Goal: Task Accomplishment & Management: Use online tool/utility

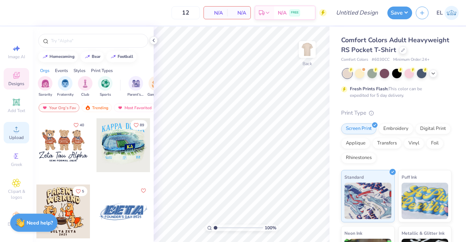
click at [12, 136] on span "Upload" at bounding box center [16, 138] width 15 height 6
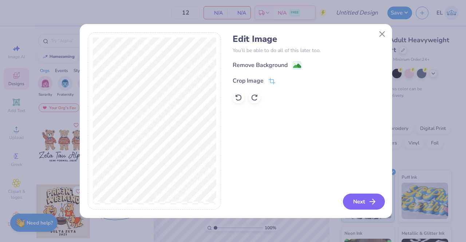
click at [372, 199] on icon "button" at bounding box center [372, 201] width 9 height 9
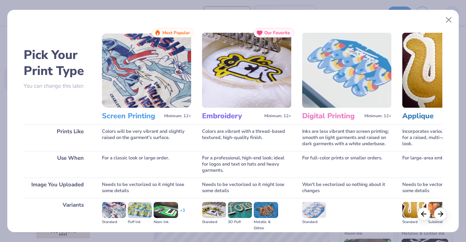
scroll to position [84, 0]
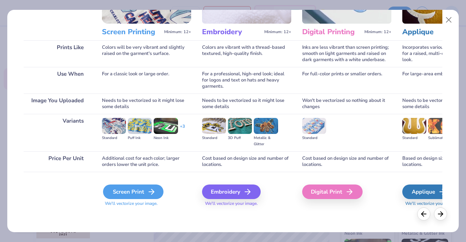
click at [134, 193] on div "Screen Print" at bounding box center [133, 192] width 60 height 15
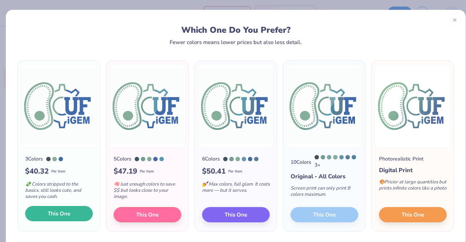
click at [64, 213] on span "This One" at bounding box center [59, 214] width 23 height 8
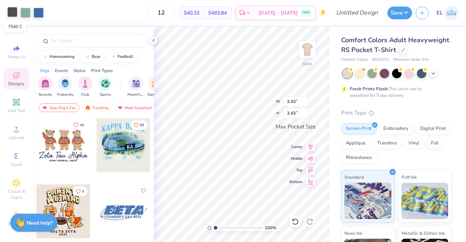
click at [12, 14] on div at bounding box center [12, 12] width 10 height 10
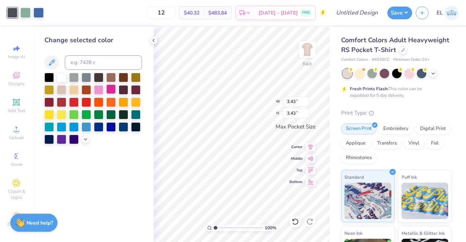
click at [111, 90] on div at bounding box center [110, 89] width 9 height 9
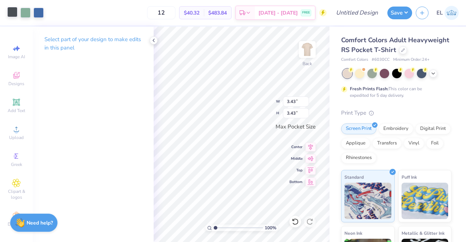
click at [10, 13] on div at bounding box center [12, 12] width 10 height 10
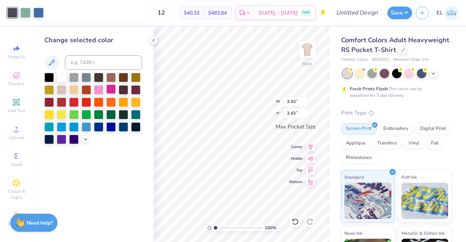
click at [111, 90] on div at bounding box center [110, 89] width 9 height 9
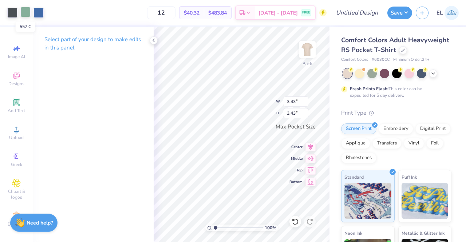
click at [26, 13] on div at bounding box center [25, 12] width 10 height 10
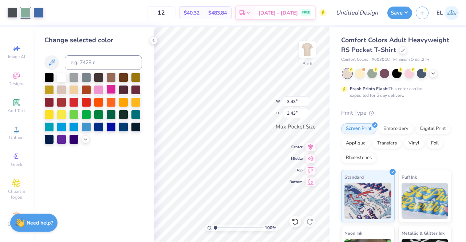
click at [110, 89] on div at bounding box center [110, 89] width 9 height 9
click at [52, 13] on div at bounding box center [52, 12] width 10 height 10
click at [110, 87] on div at bounding box center [110, 89] width 9 height 9
click at [25, 11] on div at bounding box center [25, 12] width 10 height 10
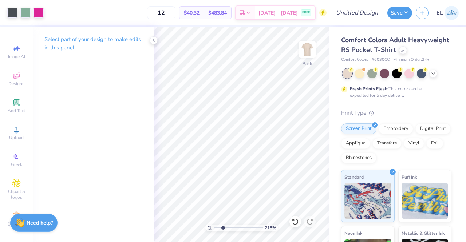
drag, startPoint x: 216, startPoint y: 228, endPoint x: 223, endPoint y: 227, distance: 7.4
click at [223, 227] on input "range" at bounding box center [238, 228] width 49 height 7
click at [26, 13] on div at bounding box center [25, 12] width 10 height 10
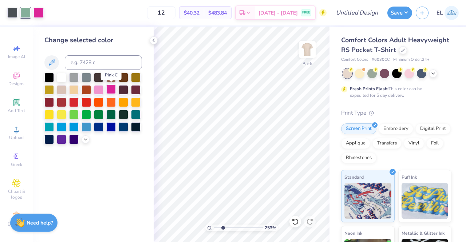
click at [111, 91] on div at bounding box center [110, 89] width 9 height 9
click at [28, 11] on div at bounding box center [25, 12] width 10 height 10
click at [111, 90] on div at bounding box center [110, 89] width 9 height 9
click at [27, 10] on div at bounding box center [25, 12] width 10 height 10
click at [12, 11] on div at bounding box center [12, 12] width 10 height 10
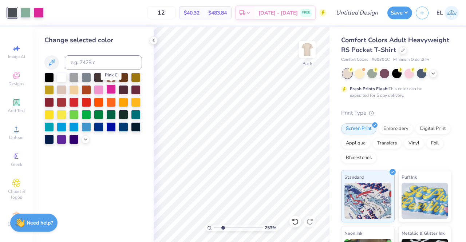
click at [111, 90] on div at bounding box center [110, 89] width 9 height 9
click at [15, 11] on div at bounding box center [12, 12] width 10 height 10
click at [15, 11] on div at bounding box center [12, 13] width 10 height 10
click at [154, 41] on polyline at bounding box center [153, 40] width 1 height 3
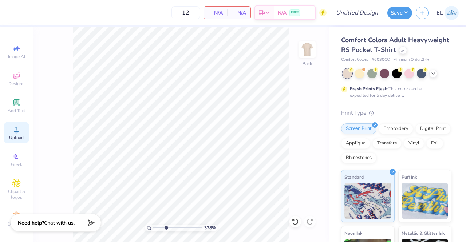
click at [15, 132] on circle at bounding box center [16, 132] width 4 height 4
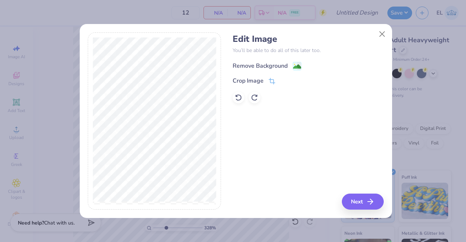
click at [273, 67] on div "Remove Background" at bounding box center [260, 66] width 55 height 9
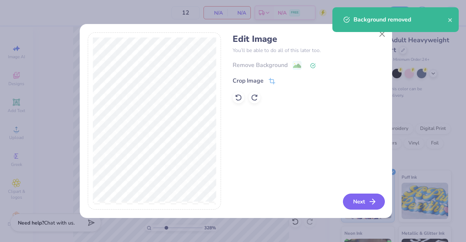
click at [368, 204] on button "Next" at bounding box center [364, 202] width 42 height 16
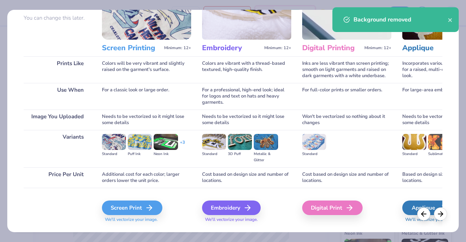
scroll to position [67, 0]
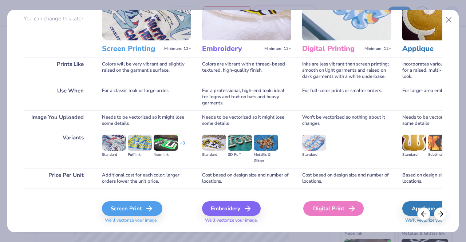
click at [341, 212] on div "Digital Print" at bounding box center [333, 208] width 60 height 15
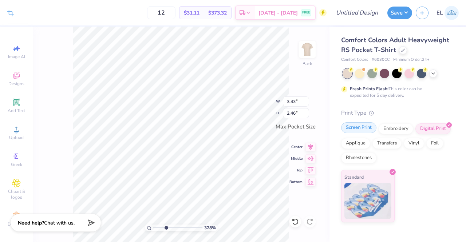
click at [363, 128] on div "Screen Print" at bounding box center [358, 127] width 35 height 11
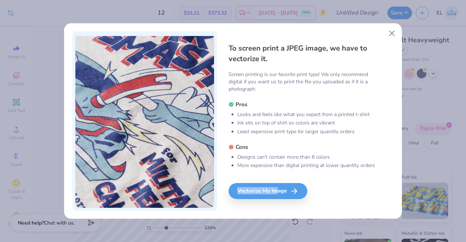
drag, startPoint x: 281, startPoint y: 191, endPoint x: 372, endPoint y: 169, distance: 94.0
click at [372, 169] on div "To screen print a JPEG image, we have to vectorize it. Screen printing is our f…" at bounding box center [311, 121] width 165 height 180
click at [391, 33] on button "Close" at bounding box center [392, 33] width 14 height 14
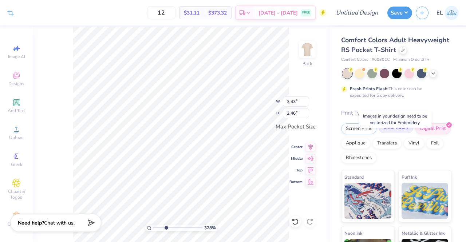
scroll to position [70, 0]
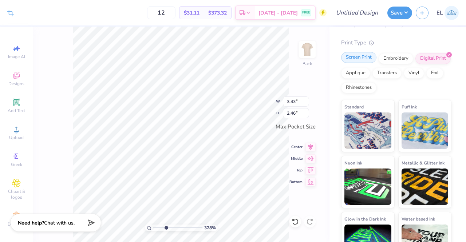
click at [362, 63] on div "Screen Print" at bounding box center [358, 57] width 35 height 11
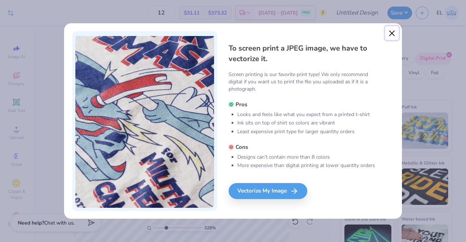
click at [394, 34] on button "Close" at bounding box center [392, 33] width 14 height 14
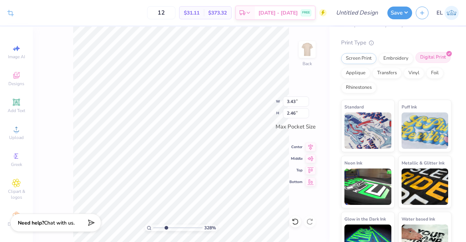
click at [416, 63] on div "Digital Print" at bounding box center [433, 57] width 35 height 11
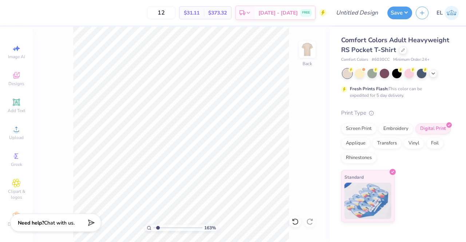
drag, startPoint x: 165, startPoint y: 228, endPoint x: 158, endPoint y: 226, distance: 8.1
type input "1.58"
click at [158, 226] on input "range" at bounding box center [177, 228] width 49 height 7
click at [309, 53] on img at bounding box center [307, 49] width 29 height 29
click at [10, 139] on span "Upload" at bounding box center [16, 138] width 15 height 6
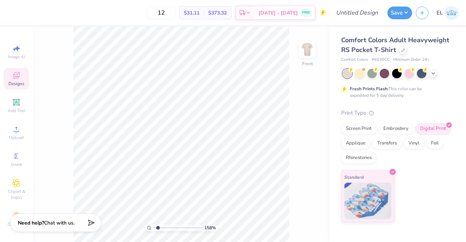
click at [15, 83] on span "Designs" at bounding box center [16, 84] width 16 height 6
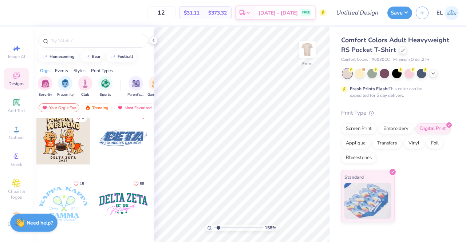
scroll to position [34, 0]
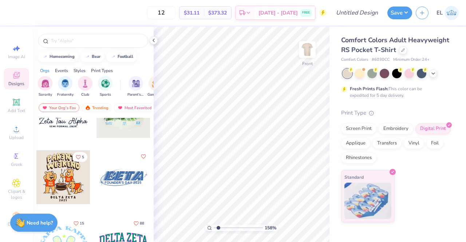
click at [17, 74] on icon at bounding box center [16, 75] width 9 height 9
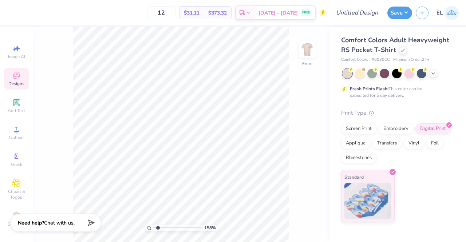
click at [13, 77] on icon at bounding box center [16, 75] width 7 height 7
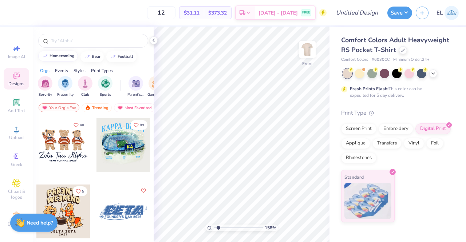
scroll to position [0, 0]
click at [61, 56] on div "homecoming" at bounding box center [62, 56] width 25 height 4
type input "homecoming"
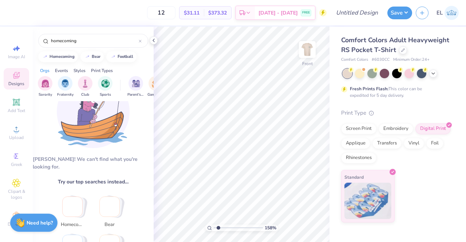
scroll to position [0, 0]
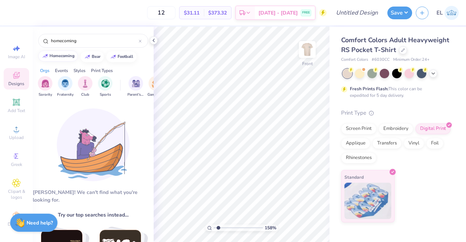
click at [70, 51] on button "homecoming" at bounding box center [58, 56] width 40 height 11
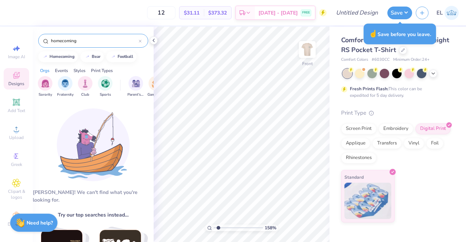
drag, startPoint x: 84, startPoint y: 39, endPoint x: 43, endPoint y: 36, distance: 41.2
click at [43, 36] on div "homecoming" at bounding box center [93, 41] width 110 height 14
type input "d"
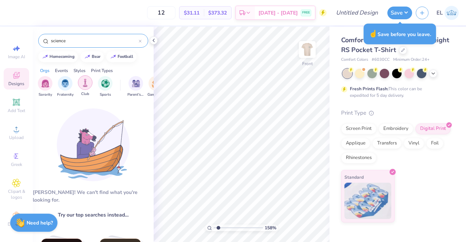
click at [83, 82] on img "filter for Club" at bounding box center [85, 83] width 8 height 8
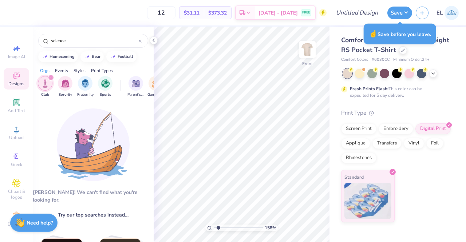
click at [50, 76] on icon "filter for Club" at bounding box center [51, 77] width 3 height 3
drag, startPoint x: 75, startPoint y: 38, endPoint x: 50, endPoint y: 39, distance: 25.5
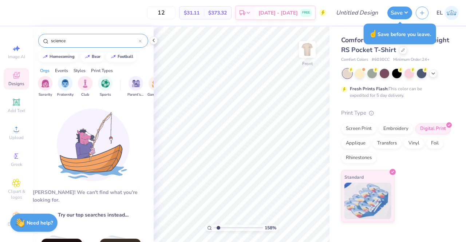
click at [50, 39] on div "science" at bounding box center [93, 41] width 110 height 14
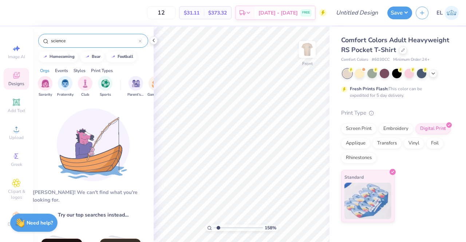
type input "\"
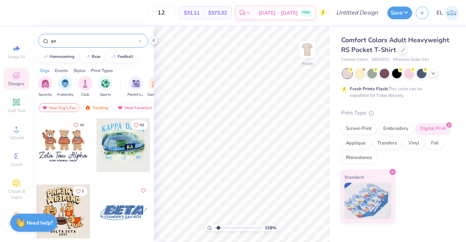
type input "gat"
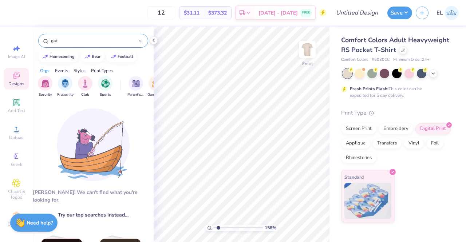
scroll to position [0, 0]
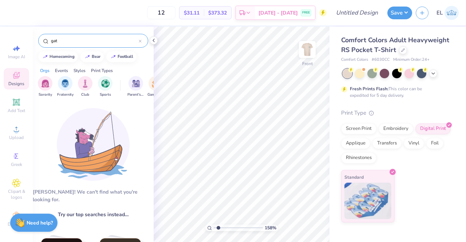
click at [141, 42] on icon at bounding box center [140, 41] width 3 height 3
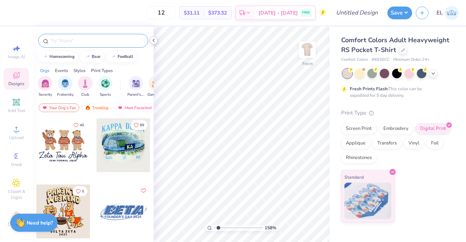
click at [152, 42] on icon at bounding box center [154, 41] width 6 height 6
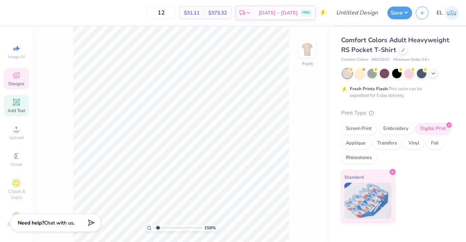
click at [12, 106] on icon at bounding box center [16, 102] width 9 height 9
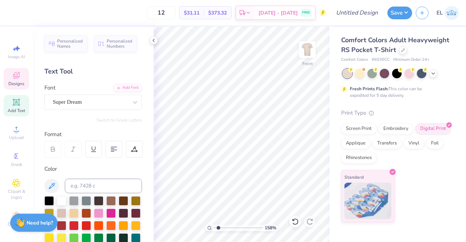
drag, startPoint x: 17, startPoint y: 84, endPoint x: 13, endPoint y: 74, distance: 11.1
click at [13, 74] on icon at bounding box center [16, 75] width 9 height 9
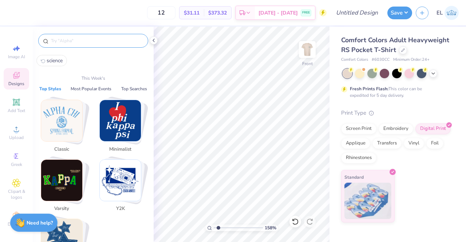
click at [100, 39] on input "text" at bounding box center [96, 40] width 93 height 7
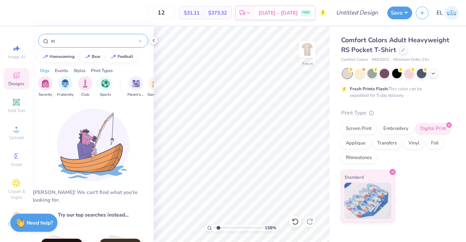
type input "s"
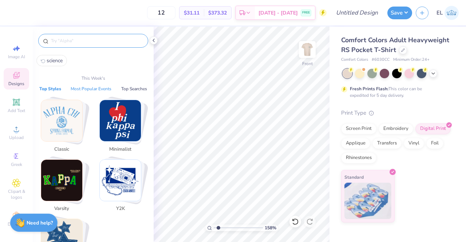
click at [94, 88] on button "Most Popular Events" at bounding box center [90, 88] width 45 height 7
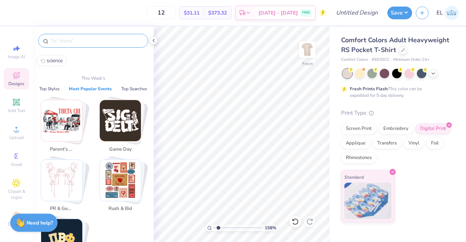
click at [120, 205] on span "Rush & Bid" at bounding box center [121, 208] width 24 height 7
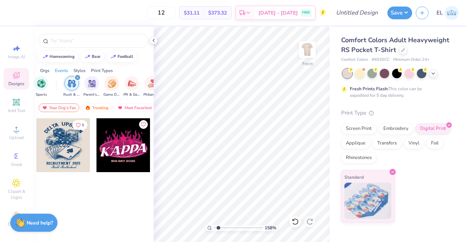
scroll to position [0, 91]
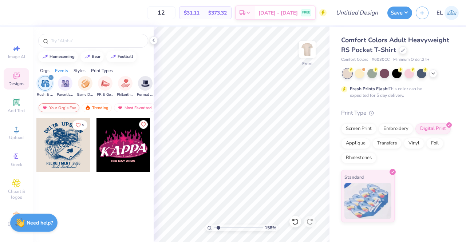
click at [64, 107] on div "Your Org's Fav" at bounding box center [59, 107] width 41 height 9
click at [104, 110] on div "Trending" at bounding box center [97, 107] width 30 height 9
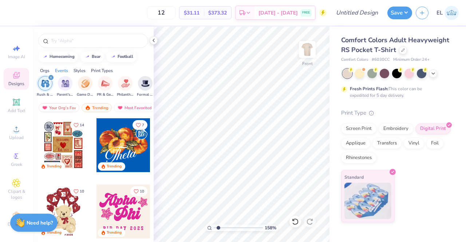
click at [51, 79] on icon "filter for Rush & Bid" at bounding box center [51, 77] width 3 height 3
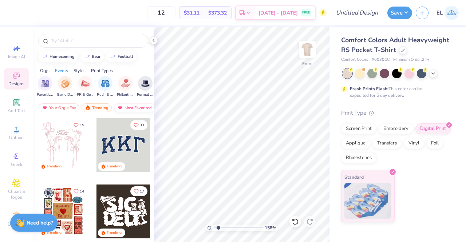
click at [133, 108] on div "Most Favorited" at bounding box center [134, 107] width 41 height 9
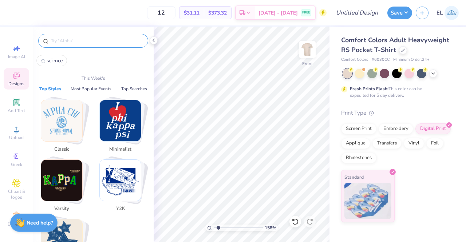
click at [91, 40] on input "text" at bounding box center [96, 40] width 93 height 7
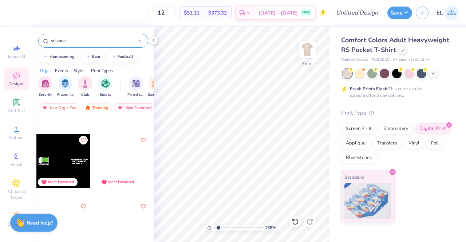
scroll to position [172, 0]
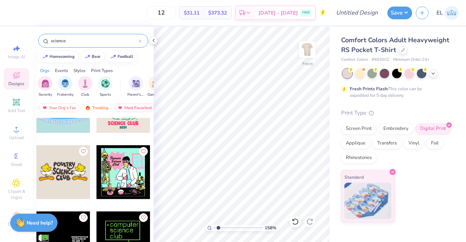
click at [126, 178] on div at bounding box center [124, 172] width 54 height 54
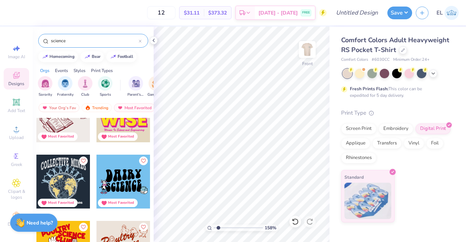
scroll to position [0, 0]
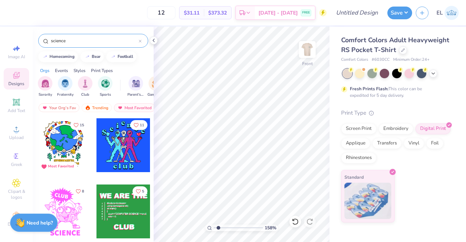
drag, startPoint x: 81, startPoint y: 39, endPoint x: 44, endPoint y: 40, distance: 36.8
click at [44, 40] on div "science" at bounding box center [93, 41] width 110 height 14
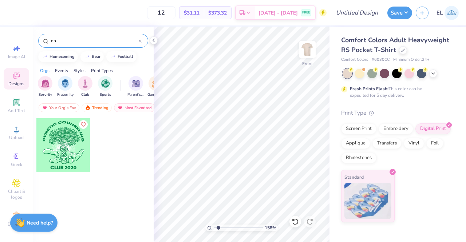
type input "d"
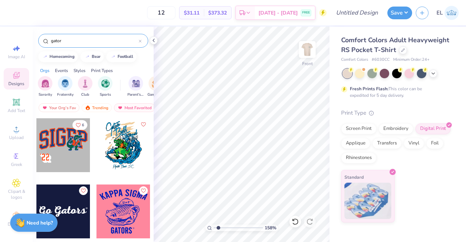
type input "gator"
click at [114, 149] on div at bounding box center [124, 145] width 54 height 54
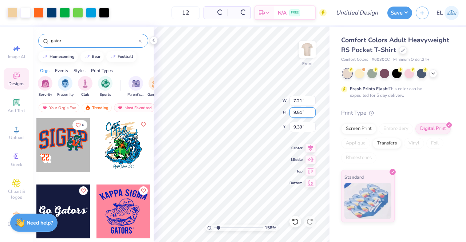
type input "7.21"
type input "9.51"
type input "4.23"
click at [363, 129] on div "Screen Print" at bounding box center [358, 127] width 35 height 11
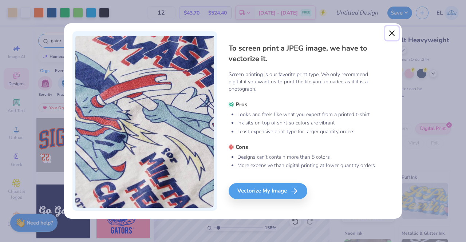
click at [395, 32] on button "Close" at bounding box center [392, 33] width 14 height 14
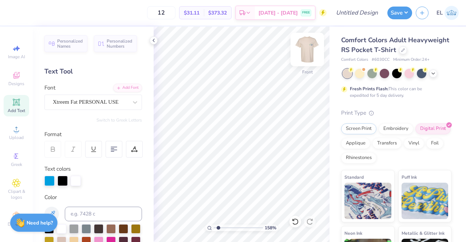
click at [309, 51] on img at bounding box center [307, 49] width 29 height 29
click at [154, 40] on icon at bounding box center [154, 41] width 6 height 6
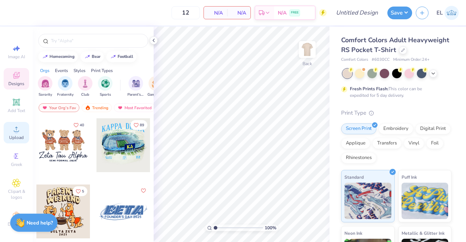
click at [15, 131] on circle at bounding box center [16, 132] width 4 height 4
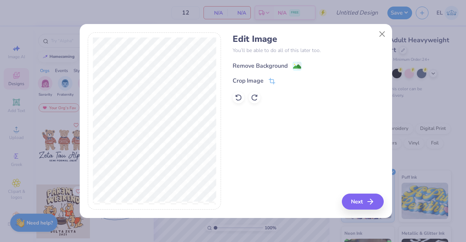
click at [262, 68] on div "Remove Background" at bounding box center [260, 66] width 55 height 9
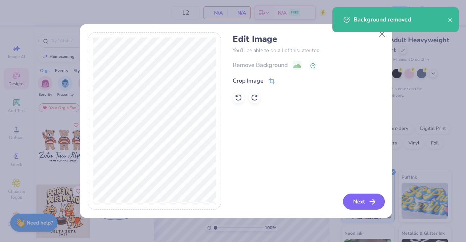
click at [374, 204] on icon "button" at bounding box center [372, 201] width 9 height 9
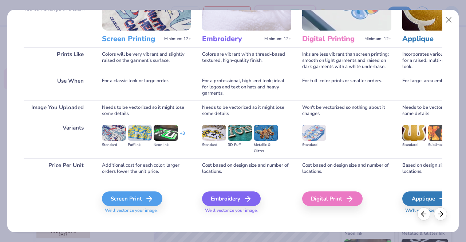
scroll to position [77, 0]
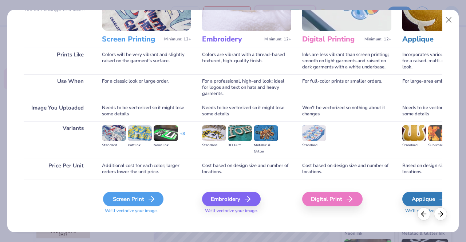
click at [144, 199] on div "Screen Print" at bounding box center [133, 199] width 60 height 15
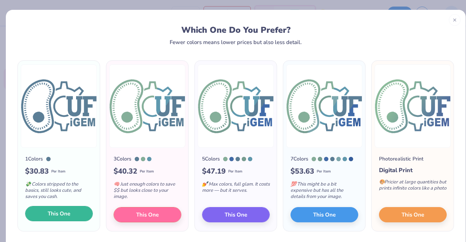
click at [59, 214] on span "This One" at bounding box center [59, 214] width 23 height 8
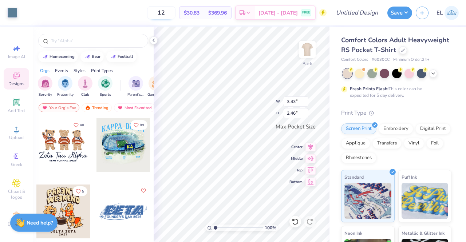
drag, startPoint x: 175, startPoint y: 11, endPoint x: 164, endPoint y: 11, distance: 11.7
click at [164, 11] on input "12" at bounding box center [161, 12] width 28 height 13
type input "24"
click at [16, 14] on div at bounding box center [12, 12] width 10 height 10
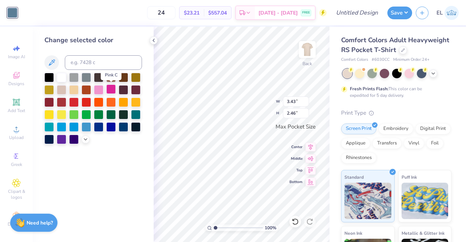
click at [111, 90] on div at bounding box center [110, 89] width 9 height 9
click at [64, 139] on div at bounding box center [61, 138] width 9 height 9
click at [114, 90] on div at bounding box center [110, 89] width 9 height 9
click at [55, 63] on icon at bounding box center [51, 62] width 9 height 9
click at [110, 88] on div at bounding box center [110, 89] width 9 height 9
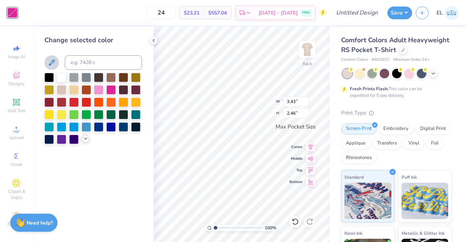
click at [86, 141] on icon at bounding box center [86, 139] width 6 height 6
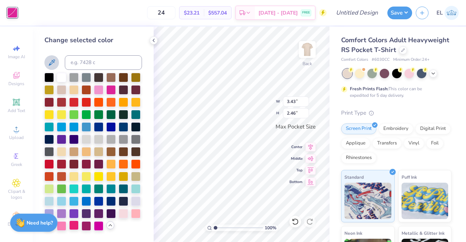
click at [73, 228] on div at bounding box center [73, 225] width 9 height 9
click at [88, 227] on div at bounding box center [86, 225] width 9 height 9
click at [94, 226] on div at bounding box center [98, 225] width 9 height 9
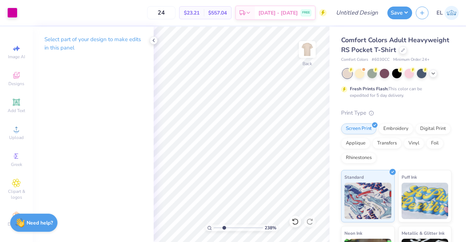
drag, startPoint x: 216, startPoint y: 228, endPoint x: 224, endPoint y: 227, distance: 7.4
type input "2.73"
click at [224, 227] on input "range" at bounding box center [238, 228] width 49 height 7
click at [371, 209] on img at bounding box center [368, 200] width 47 height 36
click at [384, 133] on div "Embroidery" at bounding box center [396, 127] width 35 height 11
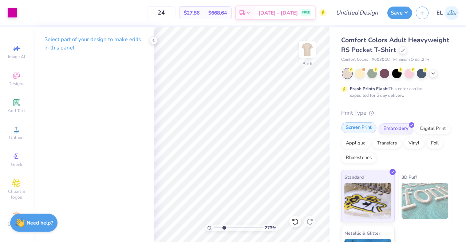
click at [358, 133] on div "Screen Print" at bounding box center [358, 127] width 35 height 11
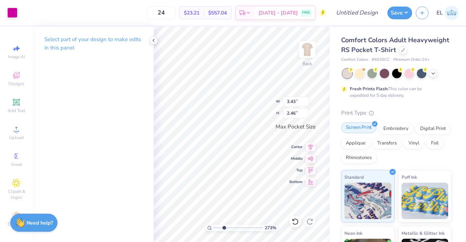
click at [353, 133] on div "Screen Print" at bounding box center [358, 127] width 35 height 11
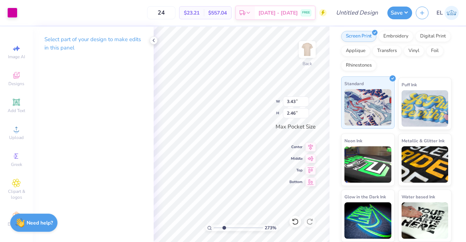
scroll to position [0, 0]
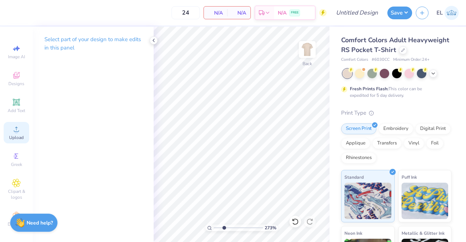
click at [17, 130] on icon at bounding box center [16, 129] width 9 height 9
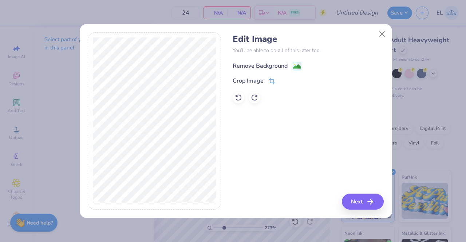
click at [254, 61] on div "Remove Background" at bounding box center [308, 65] width 151 height 9
click at [263, 64] on div "Remove Background" at bounding box center [260, 66] width 55 height 9
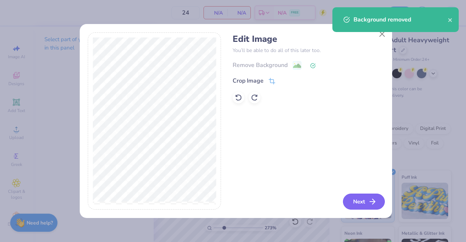
click at [358, 202] on button "Next" at bounding box center [364, 202] width 42 height 16
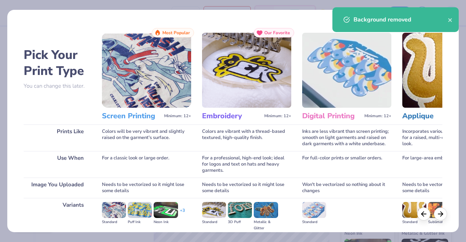
scroll to position [84, 0]
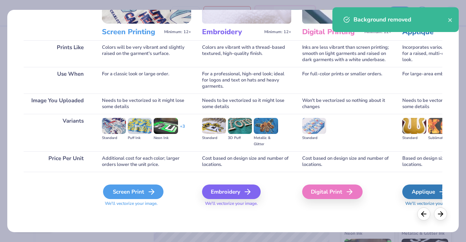
click at [139, 193] on div "Screen Print" at bounding box center [133, 192] width 60 height 15
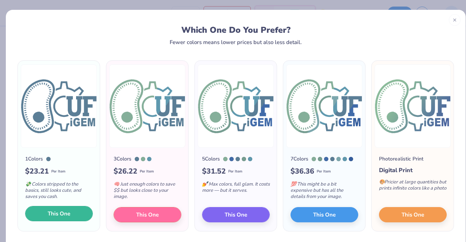
click at [51, 214] on span "This One" at bounding box center [59, 214] width 23 height 8
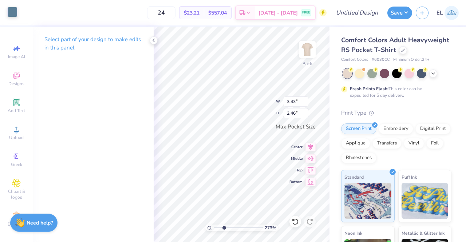
click at [14, 13] on div at bounding box center [12, 12] width 10 height 10
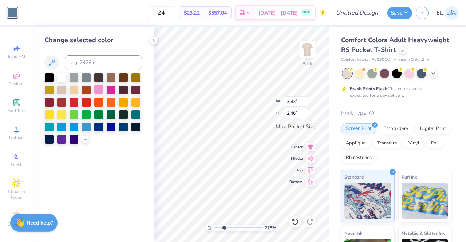
click at [96, 91] on div at bounding box center [98, 89] width 9 height 9
click at [85, 140] on icon at bounding box center [86, 139] width 6 height 6
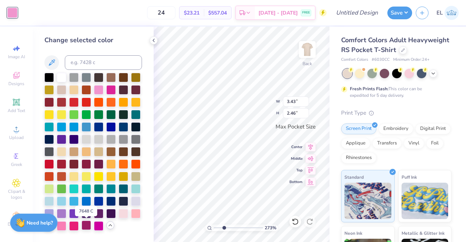
click at [86, 226] on div at bounding box center [86, 225] width 9 height 9
click at [72, 226] on div at bounding box center [73, 225] width 9 height 9
click at [102, 226] on div at bounding box center [98, 225] width 9 height 9
click at [310, 48] on img at bounding box center [307, 49] width 29 height 29
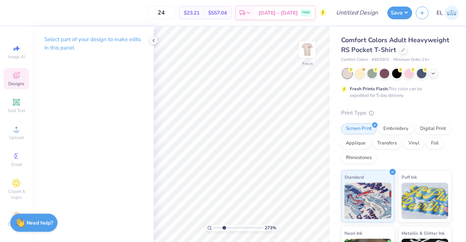
click at [15, 75] on icon at bounding box center [16, 75] width 9 height 9
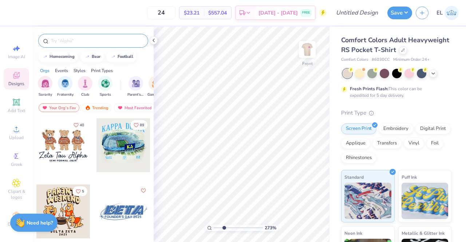
click at [73, 40] on input "text" at bounding box center [96, 40] width 93 height 7
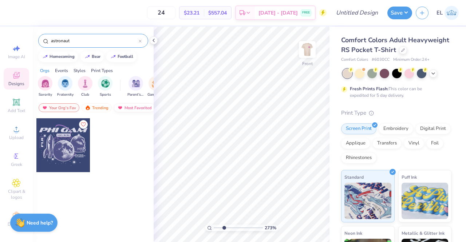
type input "astronaut"
click at [125, 108] on div "Most Favorited" at bounding box center [134, 107] width 41 height 9
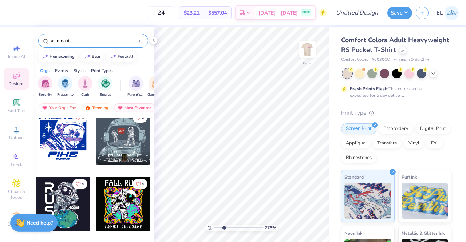
scroll to position [0, 0]
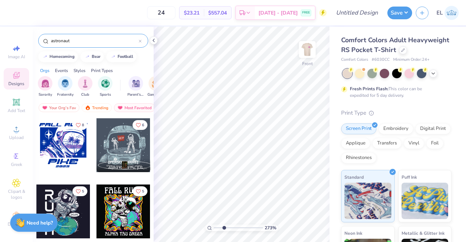
click at [66, 142] on div at bounding box center [63, 145] width 54 height 54
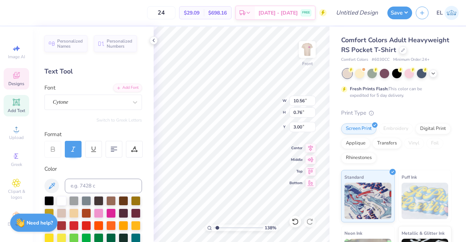
type input "1.38380393219815"
type input "3.02"
type input "0.46"
type input "12.36"
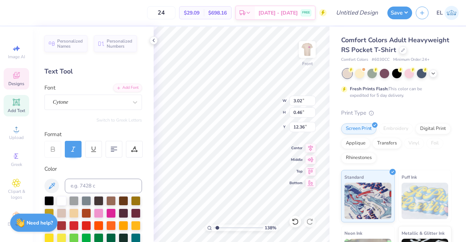
type input "1.38380393219815"
type textarea "202"
type input "1.38380393219815"
type textarea "2025"
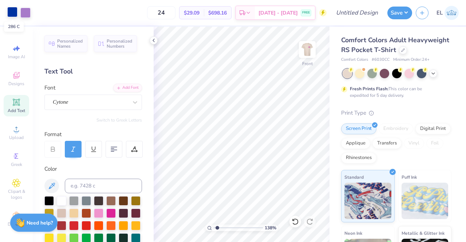
click at [14, 15] on div at bounding box center [12, 12] width 10 height 10
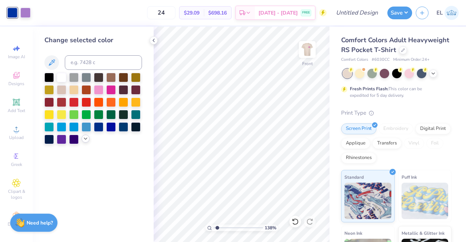
click at [87, 139] on icon at bounding box center [86, 139] width 6 height 6
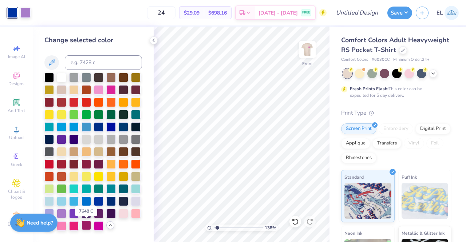
click at [87, 226] on div at bounding box center [86, 225] width 9 height 9
click at [99, 226] on div at bounding box center [98, 225] width 9 height 9
click at [77, 226] on div at bounding box center [73, 225] width 9 height 9
click at [89, 225] on div at bounding box center [86, 225] width 9 height 9
click at [312, 52] on img at bounding box center [307, 49] width 29 height 29
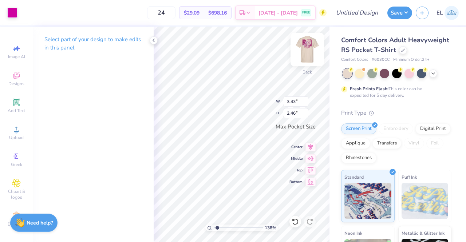
click at [303, 47] on img at bounding box center [307, 49] width 29 height 29
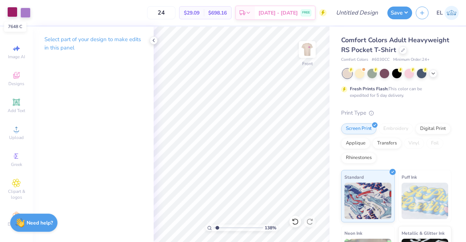
click at [15, 11] on div at bounding box center [12, 12] width 10 height 10
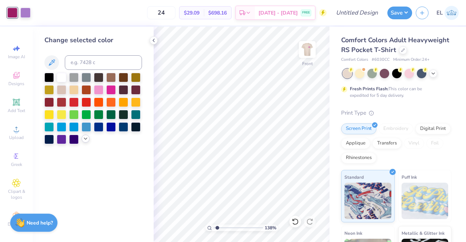
click at [87, 140] on icon at bounding box center [86, 139] width 6 height 6
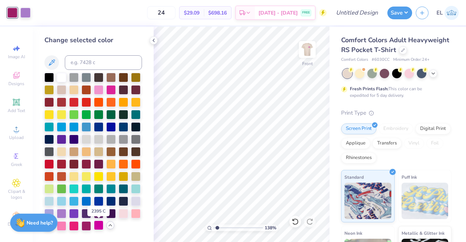
click at [101, 228] on div at bounding box center [98, 225] width 9 height 9
click at [28, 12] on div at bounding box center [25, 12] width 10 height 10
click at [111, 215] on div at bounding box center [110, 212] width 9 height 9
click at [127, 213] on div at bounding box center [123, 212] width 9 height 9
click at [136, 213] on div at bounding box center [135, 212] width 9 height 9
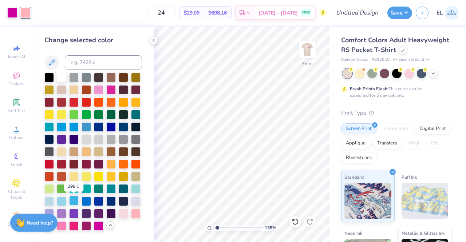
click at [74, 202] on div at bounding box center [73, 200] width 9 height 9
click at [64, 200] on div at bounding box center [61, 200] width 9 height 9
click at [293, 223] on icon at bounding box center [295, 221] width 7 height 7
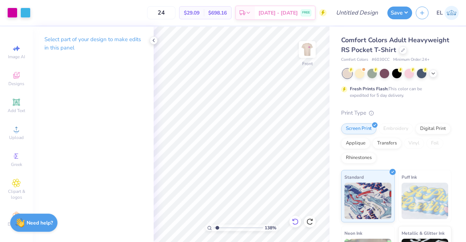
click at [293, 223] on icon at bounding box center [295, 221] width 7 height 7
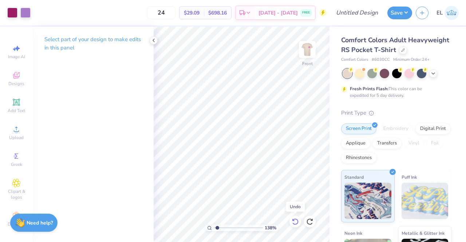
click at [293, 223] on icon at bounding box center [295, 221] width 7 height 7
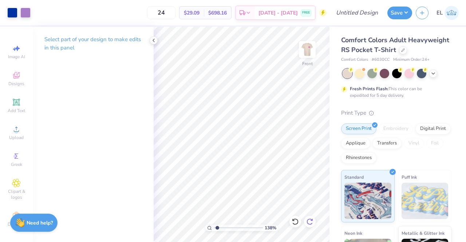
click at [310, 222] on icon at bounding box center [309, 221] width 7 height 7
click at [12, 13] on div at bounding box center [12, 12] width 10 height 10
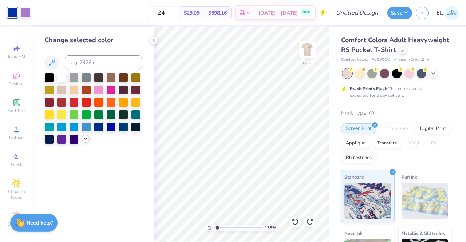
click at [86, 140] on icon at bounding box center [86, 139] width 6 height 6
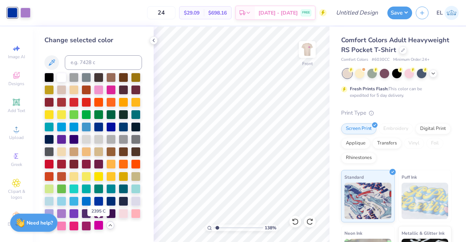
click at [98, 226] on div at bounding box center [98, 225] width 9 height 9
click at [26, 13] on div at bounding box center [25, 12] width 10 height 10
click at [95, 63] on input at bounding box center [103, 62] width 77 height 15
click at [101, 125] on div at bounding box center [98, 126] width 9 height 9
click at [112, 127] on div at bounding box center [110, 126] width 9 height 9
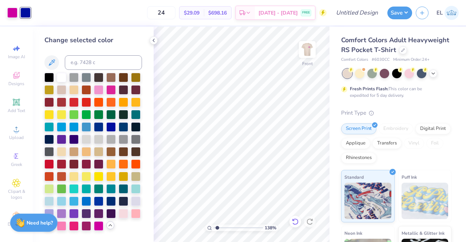
click at [294, 221] on icon at bounding box center [295, 221] width 7 height 7
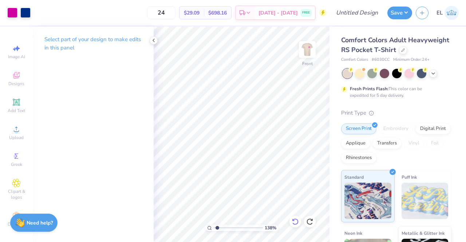
click at [294, 221] on icon at bounding box center [295, 221] width 7 height 7
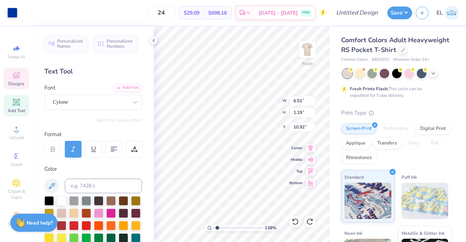
scroll to position [6, 1]
type input "1.38380393219815"
type textarea "i"
type input "1.38380393219815"
type textarea "iG"
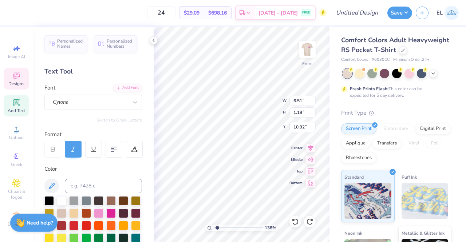
type input "1.38380393219815"
type textarea "iGEM"
type input "1.38380393219815"
type textarea "U"
type input "1.38380393219815"
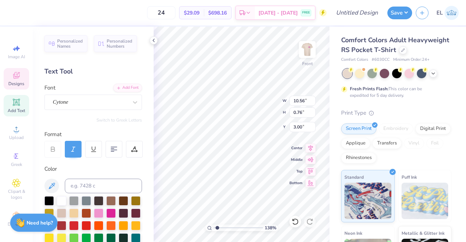
type textarea "Un"
type input "1.38380393219815"
type textarea "Univ"
type input "1.38380393219815"
type textarea "Unive"
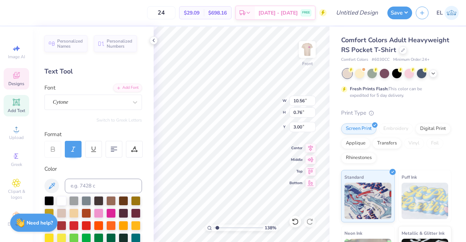
type input "1.38380393219815"
type textarea "Univer"
type input "1.38380393219815"
type textarea "Univers"
type input "1.38380393219815"
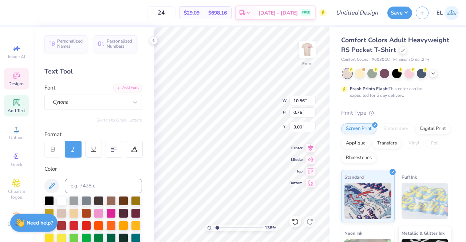
type textarea "Universi"
type input "1.38380393219815"
type textarea "University"
type input "1.38380393219815"
type textarea "University"
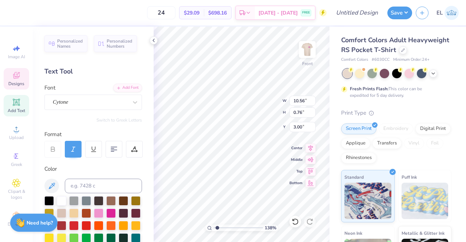
type input "1.38380393219815"
type textarea "University o"
type input "1.38380393219815"
type textarea "University of"
type input "1.38380393219815"
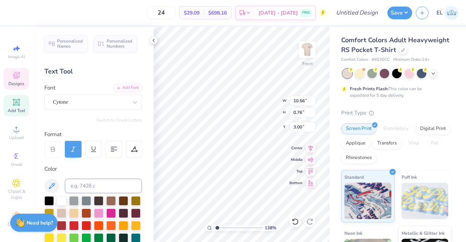
type textarea "University of Fl"
type input "1.38380393219815"
type textarea "University of Flor"
type input "1.38380393219815"
type textarea "University of Flori"
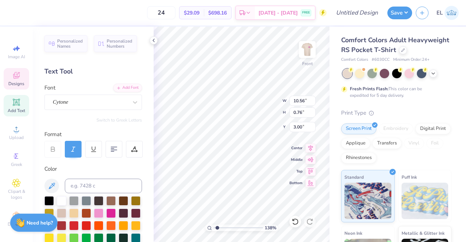
type input "1.38380393219815"
type textarea "University of Florida"
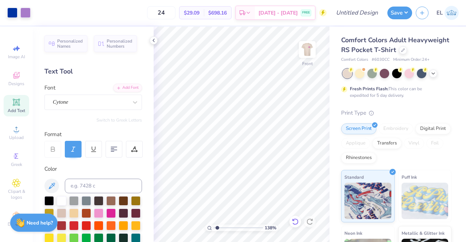
click at [298, 224] on icon at bounding box center [295, 221] width 7 height 7
drag, startPoint x: 217, startPoint y: 228, endPoint x: 224, endPoint y: 228, distance: 6.9
type input "2.87"
click at [224, 228] on input "range" at bounding box center [238, 228] width 49 height 7
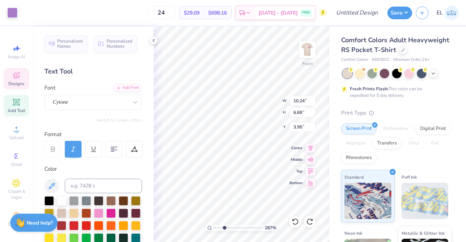
type input "2.04"
type input "1.12"
type input "6.32"
type input "1.11"
type input "0.89"
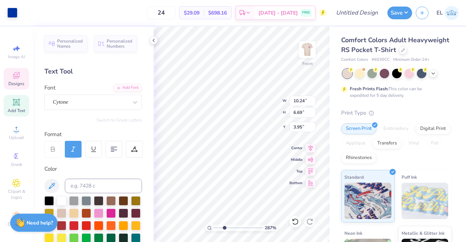
type input "6.78"
type input "1.39"
type input "1.04"
type input "7.35"
type input "3.70"
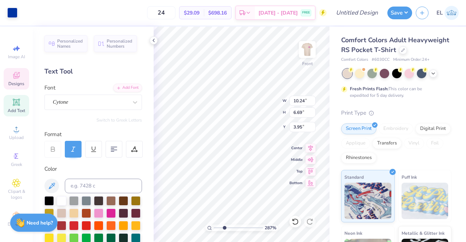
type input "1.24"
type input "5.92"
type input "2.20"
type input "1.01"
type input "6.29"
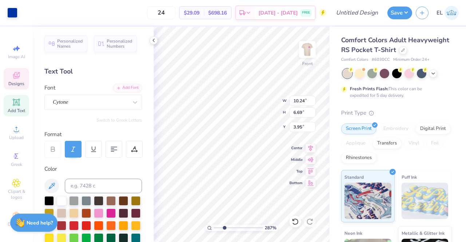
type input "0.45"
type input "0.38"
type input "6.44"
type input "1.60"
type input "1.44"
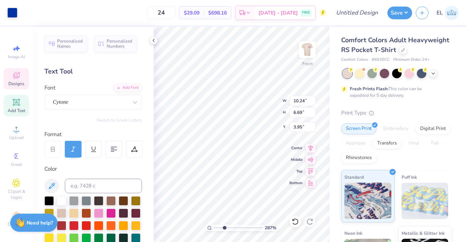
type input "5.93"
type input "1.08"
type input "1.37"
type input "6.26"
type input "0.61"
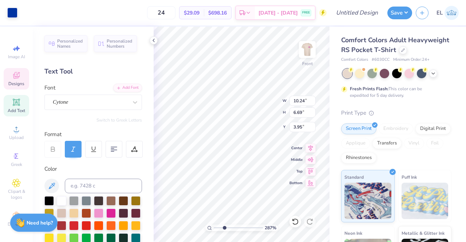
type input "0.40"
type input "7.61"
type input "3.29"
type input "1.42"
type input "7.65"
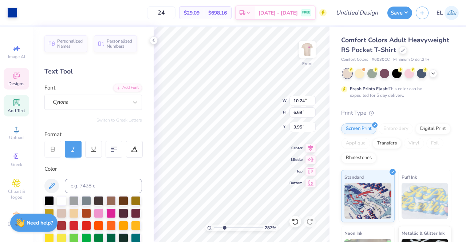
click at [146, 166] on div "Art colors 24 $29.09 Per Item $698.16 Total Est. Delivery Sep 19 - 22 FREE Desi…" at bounding box center [233, 121] width 466 height 242
type input "0.63"
type input "0.44"
type input "6.57"
click at [248, 226] on input "range" at bounding box center [238, 228] width 49 height 7
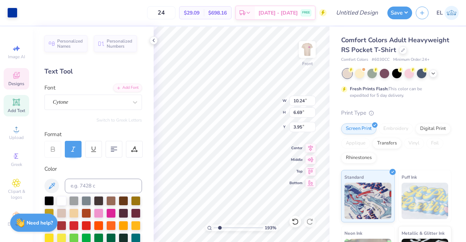
drag, startPoint x: 247, startPoint y: 228, endPoint x: 220, endPoint y: 224, distance: 27.6
type input "1.93"
click at [220, 225] on input "range" at bounding box center [238, 228] width 49 height 7
type input "0.86"
type input "1.65"
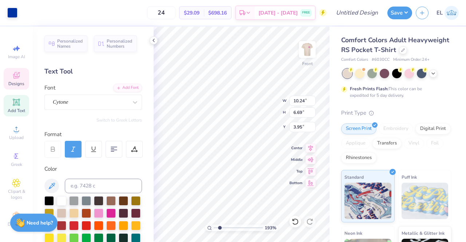
type input "7.89"
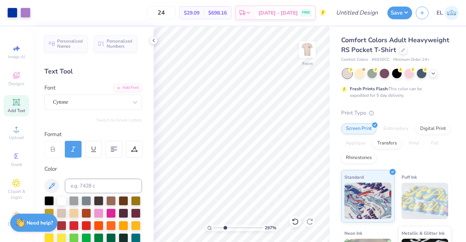
drag, startPoint x: 218, startPoint y: 228, endPoint x: 225, endPoint y: 227, distance: 7.0
click at [225, 227] on input "range" at bounding box center [238, 228] width 49 height 7
drag, startPoint x: 224, startPoint y: 228, endPoint x: 215, endPoint y: 227, distance: 9.5
type input "1"
click at [215, 227] on input "range" at bounding box center [238, 228] width 49 height 7
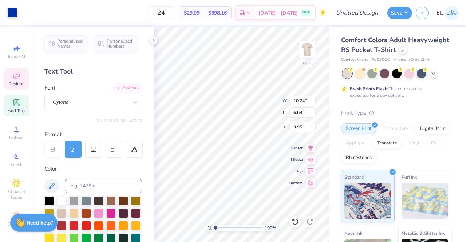
click at [16, 81] on span "Designs" at bounding box center [16, 84] width 16 height 6
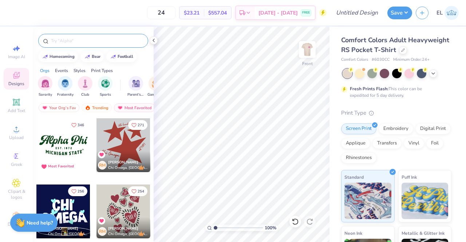
click at [85, 42] on input "text" at bounding box center [96, 40] width 93 height 7
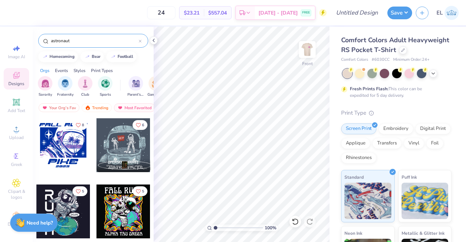
type input "astronaut"
click at [58, 146] on div at bounding box center [63, 145] width 54 height 54
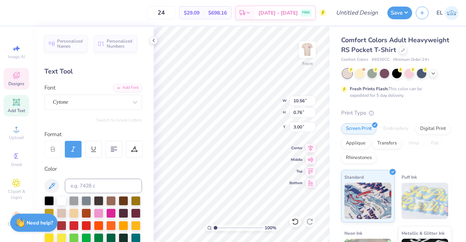
type textarea "University of Florida"
type textarea "iGEM"
type input "3.02"
type input "0.46"
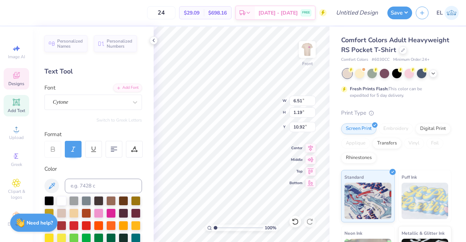
type input "12.36"
type textarea "2025"
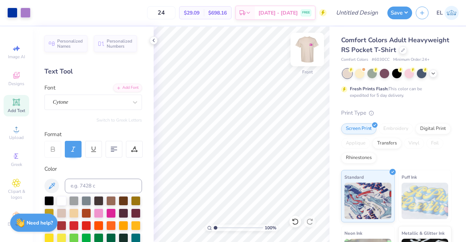
click at [308, 52] on img at bounding box center [307, 49] width 29 height 29
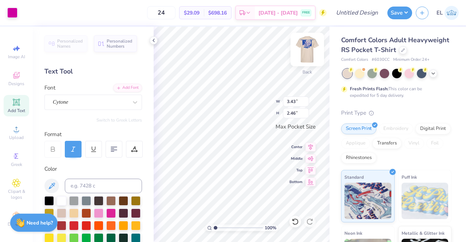
click at [303, 46] on img at bounding box center [307, 49] width 29 height 29
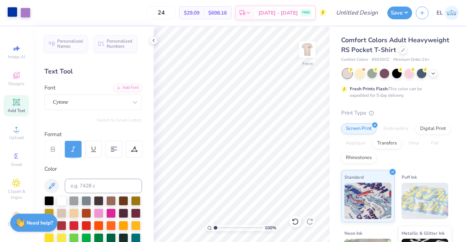
click at [15, 12] on div at bounding box center [12, 12] width 10 height 10
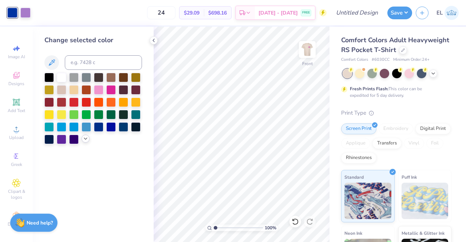
click at [89, 141] on div at bounding box center [86, 139] width 8 height 8
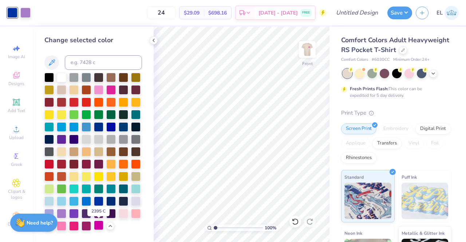
click at [101, 228] on div at bounding box center [98, 225] width 9 height 9
click at [294, 224] on icon at bounding box center [295, 221] width 7 height 7
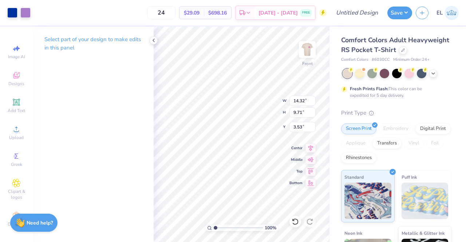
type input "3.53"
drag, startPoint x: 216, startPoint y: 229, endPoint x: 224, endPoint y: 228, distance: 8.0
type input "2.83"
click at [224, 228] on input "range" at bounding box center [238, 228] width 49 height 7
type input "7.68"
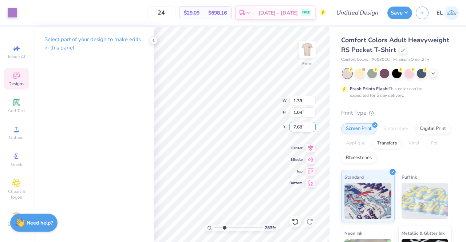
type input "7.88"
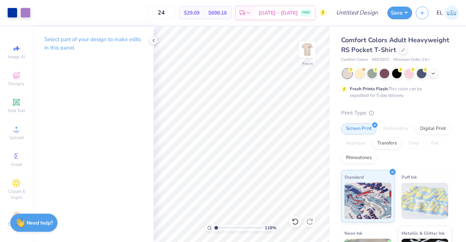
drag, startPoint x: 224, startPoint y: 228, endPoint x: 216, endPoint y: 227, distance: 8.0
type input "1.19"
click at [216, 227] on input "range" at bounding box center [238, 228] width 49 height 7
click at [311, 51] on img at bounding box center [307, 49] width 29 height 29
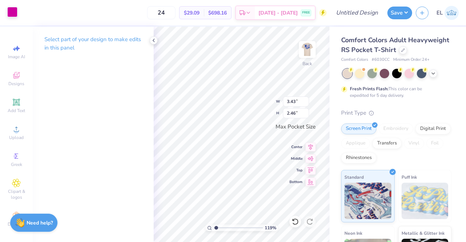
click at [14, 15] on div at bounding box center [12, 12] width 10 height 10
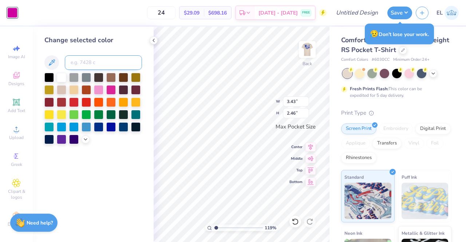
click at [90, 62] on input at bounding box center [103, 62] width 77 height 15
type input "2577"
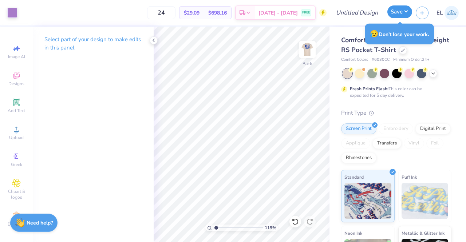
click at [403, 11] on button "Save" at bounding box center [400, 11] width 25 height 13
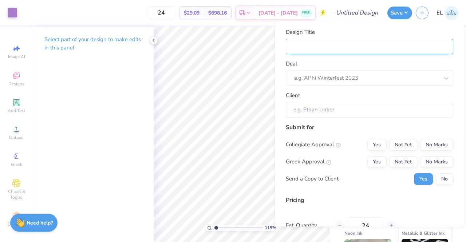
click at [329, 45] on input "Design Title" at bounding box center [370, 47] width 168 height 16
type input "o"
type input "oG"
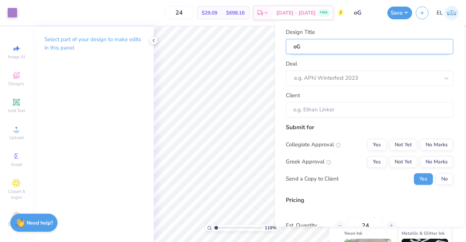
type input "o"
type input "i"
type input "iG"
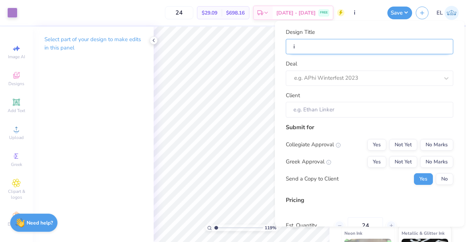
type input "iG"
type input "iGE"
type input "iGEM"
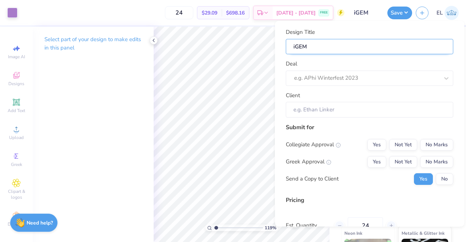
type input "iGEM m"
type input "iGEM mo"
type input "iGEM moc"
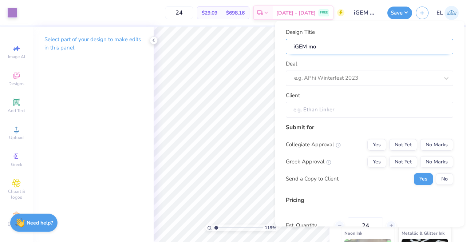
type input "iGEM moc"
type input "iGEM mock"
type input "iGEM mocku"
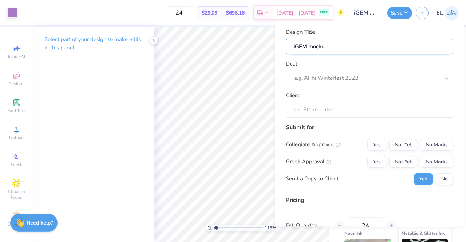
type input "iGEM mockup"
type input "iGEM mockup #"
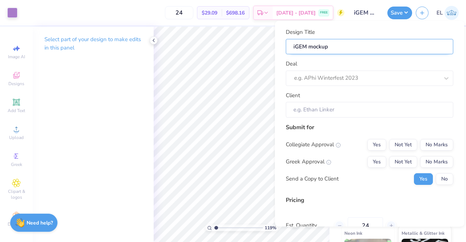
type input "iGEM mockup #"
type input "iGEM mockup #1"
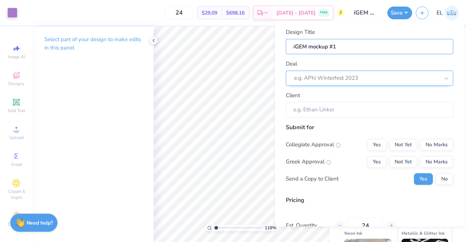
type input "iGEM mockup #1"
click at [327, 85] on div "e.g. APhi Winterfest 2023" at bounding box center [370, 78] width 168 height 15
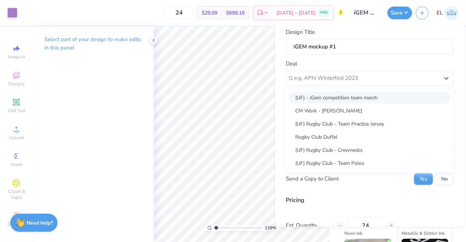
click at [338, 96] on div "(UF) - iGem competition team merch" at bounding box center [370, 98] width 162 height 12
type input "Nicholas Marotta"
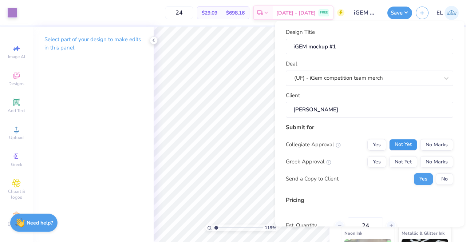
click at [407, 145] on button "Not Yet" at bounding box center [403, 145] width 28 height 12
click at [432, 161] on button "No Marks" at bounding box center [436, 162] width 33 height 12
click at [436, 181] on button "No" at bounding box center [444, 179] width 17 height 12
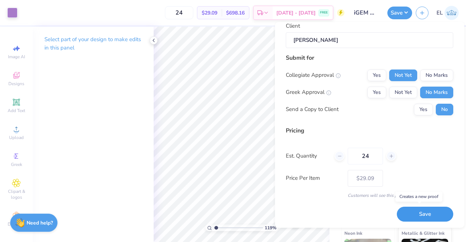
click at [416, 211] on button "Save" at bounding box center [425, 214] width 56 height 15
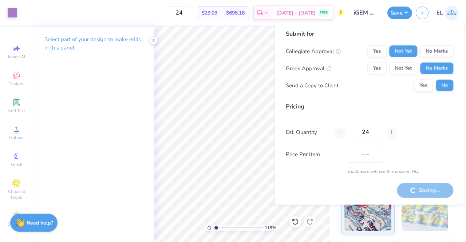
type input "$29.09"
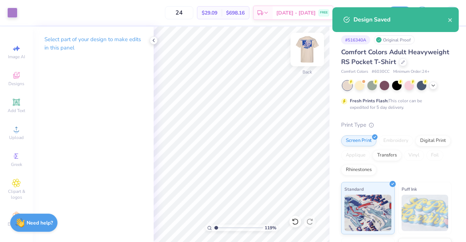
click at [309, 48] on img at bounding box center [307, 49] width 29 height 29
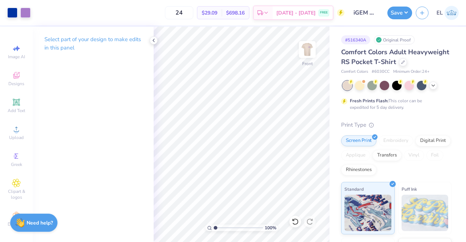
click at [215, 229] on input "range" at bounding box center [238, 228] width 49 height 7
drag, startPoint x: 216, startPoint y: 227, endPoint x: 222, endPoint y: 226, distance: 5.5
type input "2.28"
click at [222, 226] on input "range" at bounding box center [238, 228] width 49 height 7
